Goal: Information Seeking & Learning: Learn about a topic

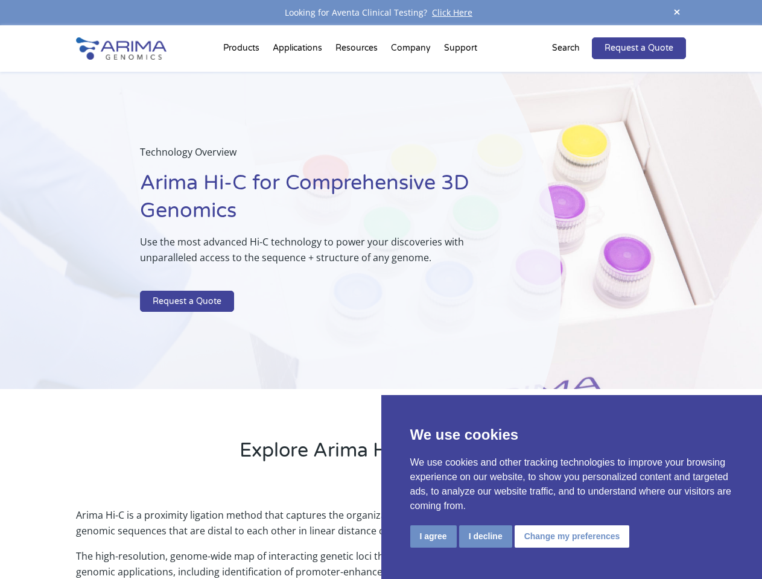
click at [381, 290] on p at bounding box center [320, 283] width 360 height 16
click at [433, 536] on button "I agree" at bounding box center [433, 536] width 46 height 22
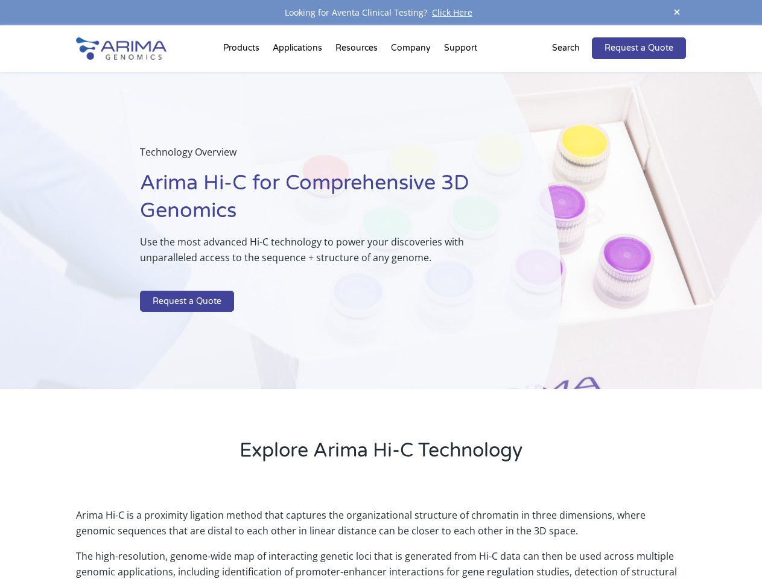
click at [485, 536] on p "Arima Hi-C is a proximity ligation method that captures the organizational stru…" at bounding box center [380, 527] width 609 height 41
click at [570, 536] on p "Arima Hi-C is a proximity ligation method that captures the organizational stru…" at bounding box center [380, 527] width 609 height 41
click at [677, 13] on span at bounding box center [677, 13] width 18 height 16
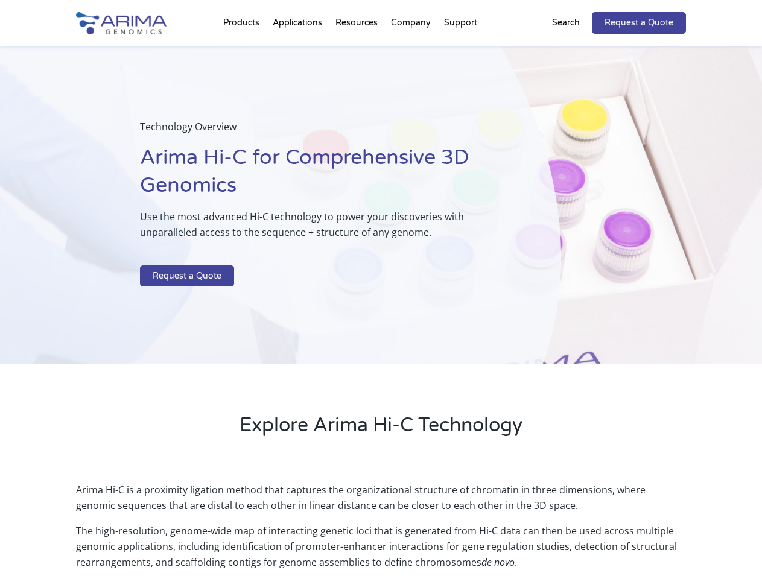
click at [381, 302] on div "Technology Overview Arima Hi-C for Comprehensive 3D Genomics Use the most advan…" at bounding box center [280, 205] width 561 height 318
click at [243, 51] on div "Technology Overview Arima Hi-C for Comprehensive 3D Genomics Use the most advan…" at bounding box center [280, 205] width 561 height 318
click at [358, 51] on div "Technology Overview Arima Hi-C for Comprehensive 3D Genomics Use the most advan…" at bounding box center [280, 205] width 561 height 318
click at [411, 51] on div "Technology Overview Arima Hi-C for Comprehensive 3D Genomics Use the most advan…" at bounding box center [280, 205] width 561 height 318
click at [460, 51] on div "Technology Overview Arima Hi-C for Comprehensive 3D Genomics Use the most advan…" at bounding box center [280, 205] width 561 height 318
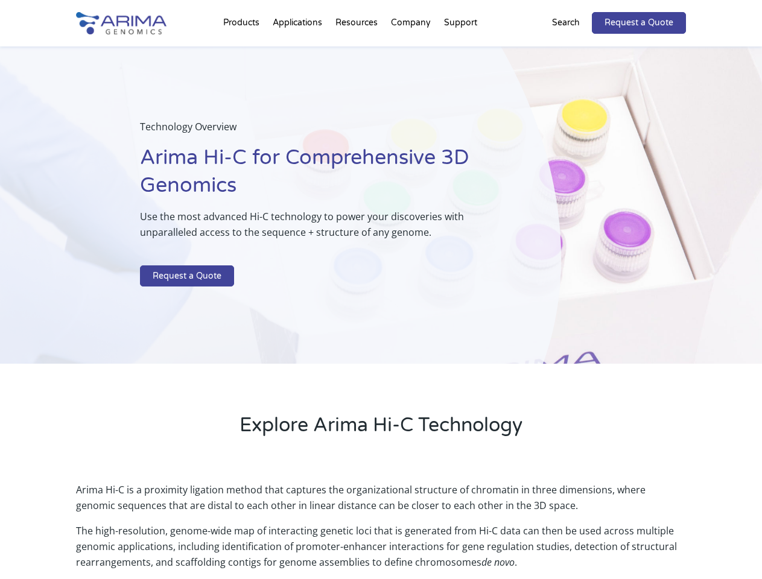
scroll to position [1702, 0]
